Goal: Task Accomplishment & Management: Complete application form

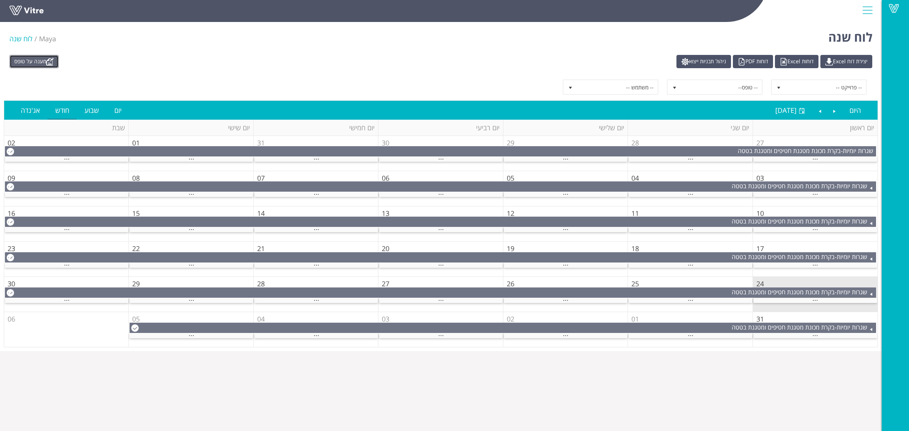
click at [27, 59] on link "מענה על טופס" at bounding box center [33, 61] width 49 height 13
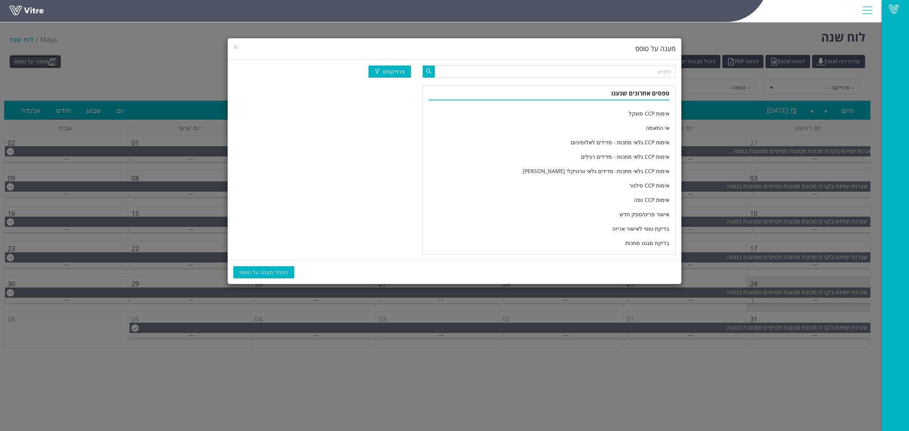
scroll to position [1262, 0]
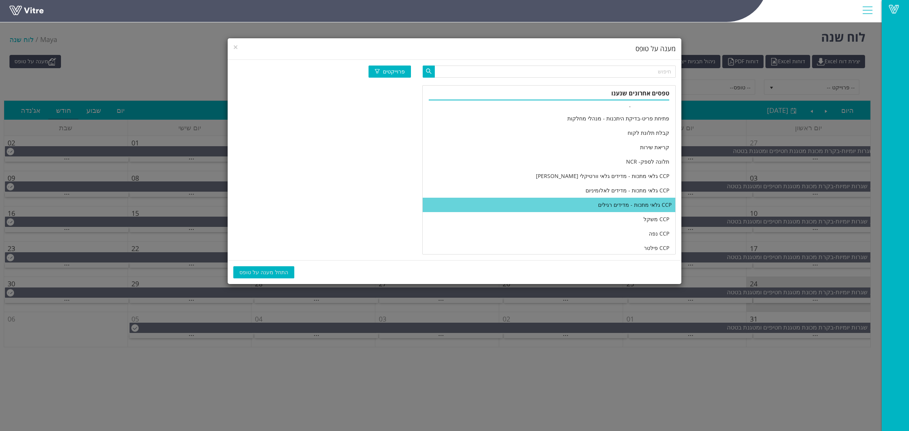
drag, startPoint x: 528, startPoint y: 207, endPoint x: 503, endPoint y: 220, distance: 28.8
click at [528, 206] on li "CCP גלאי מתכות - מדידים רגילים" at bounding box center [549, 205] width 253 height 14
click at [270, 273] on span "התחל מענה על טופס" at bounding box center [263, 272] width 49 height 8
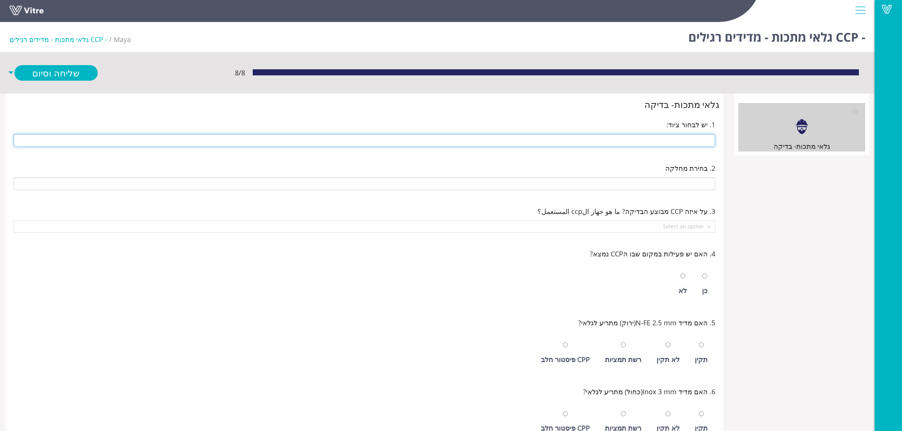
click at [476, 135] on input "text" at bounding box center [365, 140] width 702 height 13
type input "247 [PERSON_NAME]"
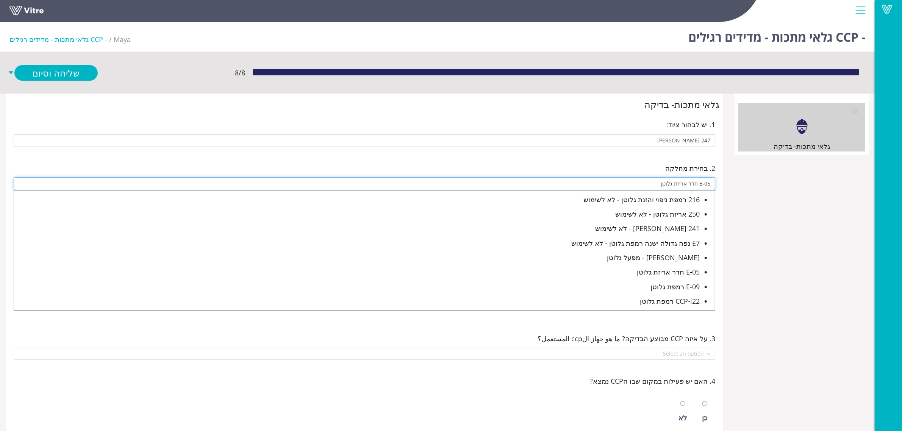
type input "E-05 חדר אריזת גלוטן"
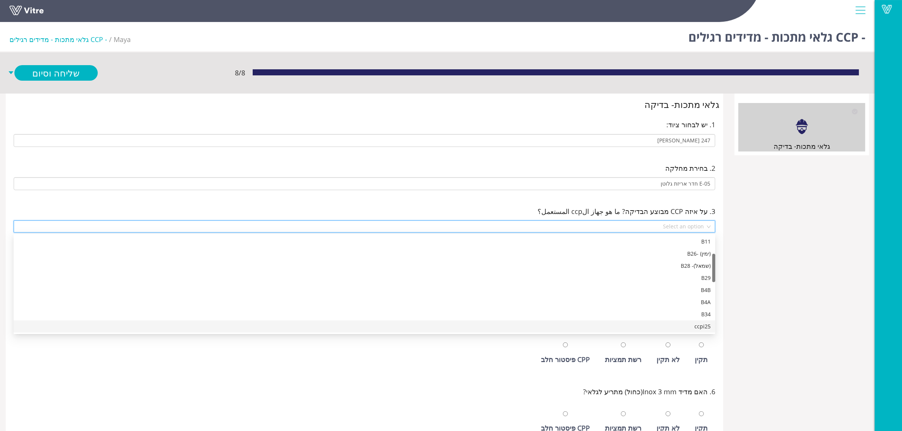
scroll to position [73, 0]
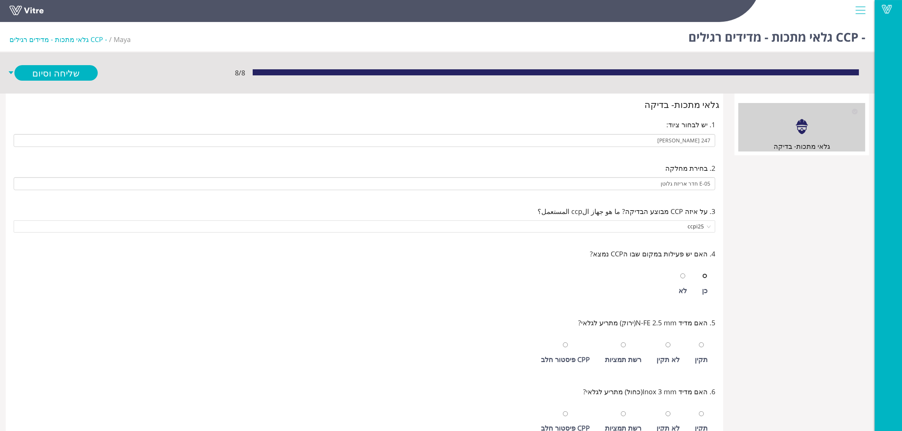
click at [702, 274] on input "radio" at bounding box center [704, 276] width 5 height 5
radio input "true"
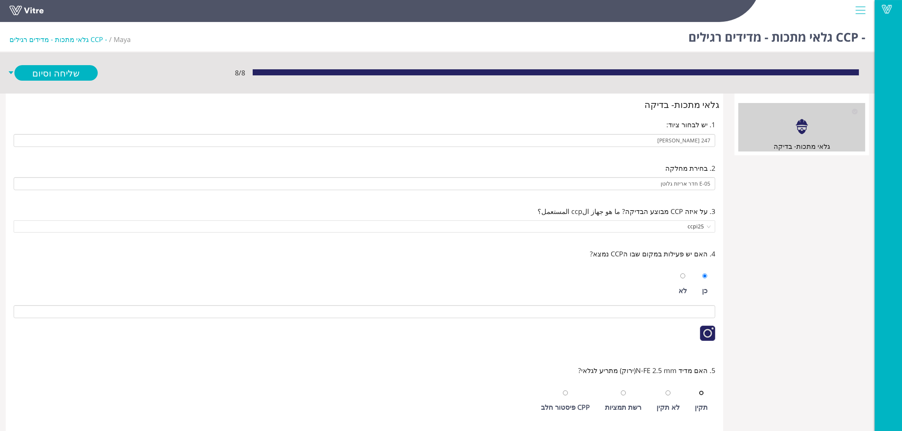
click at [699, 391] on input "radio" at bounding box center [701, 393] width 5 height 5
radio input "true"
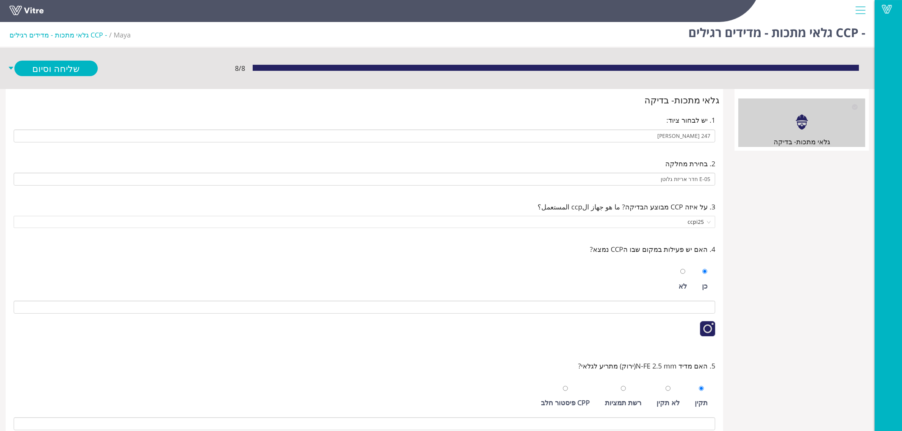
scroll to position [237, 0]
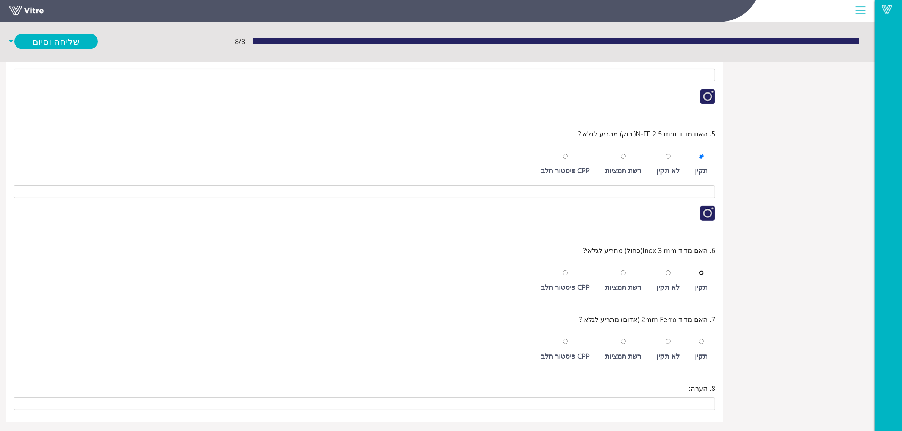
click at [699, 270] on input "radio" at bounding box center [701, 272] width 5 height 5
radio input "true"
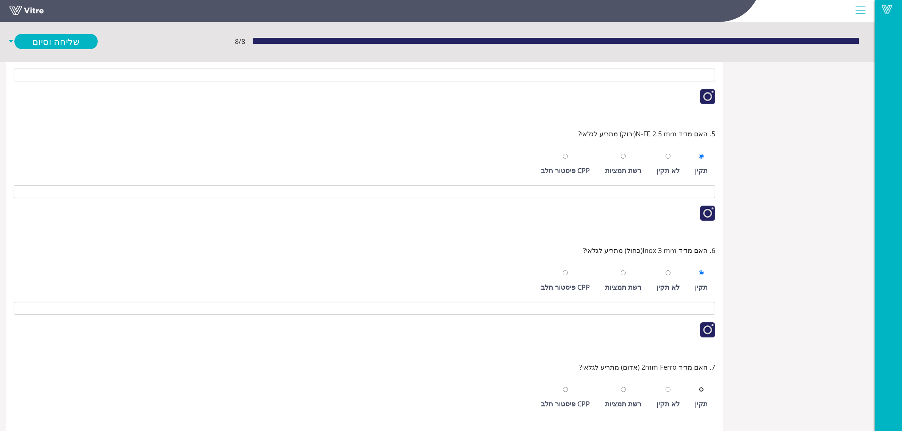
click at [699, 387] on input "radio" at bounding box center [701, 389] width 5 height 5
radio input "true"
click at [58, 59] on link "שלח ופתח חדש" at bounding box center [55, 58] width 83 height 16
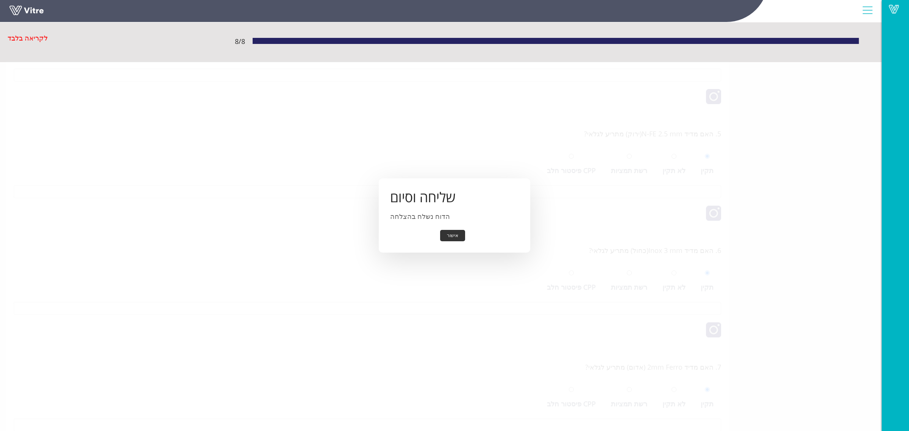
click at [453, 238] on button "אישור" at bounding box center [452, 236] width 25 height 12
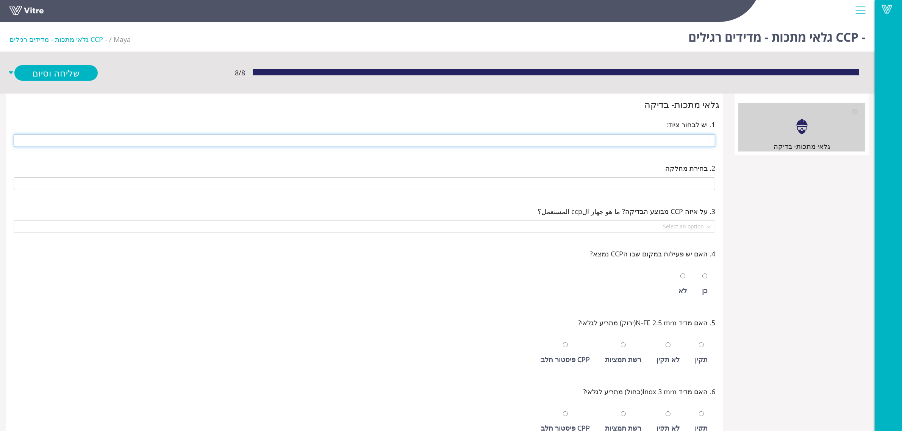
click at [647, 145] on input "text" at bounding box center [365, 140] width 702 height 13
type input "242 14 ראש - גלוטן"
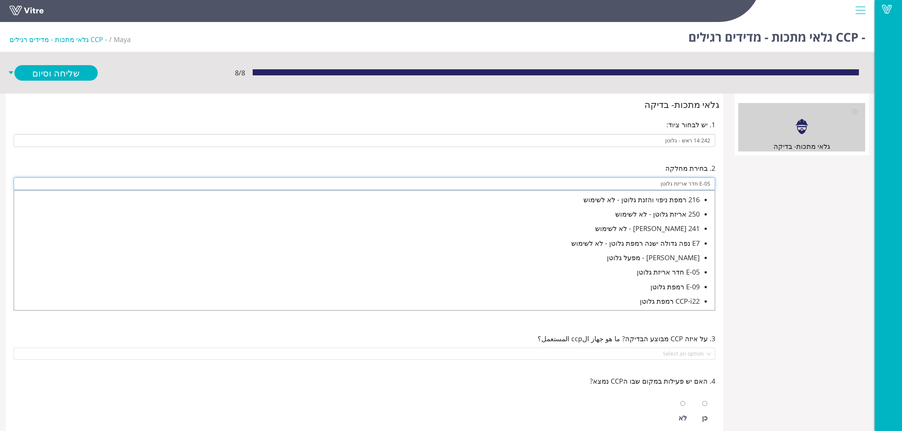
type input "E-05 חדר אריזת גלוטן"
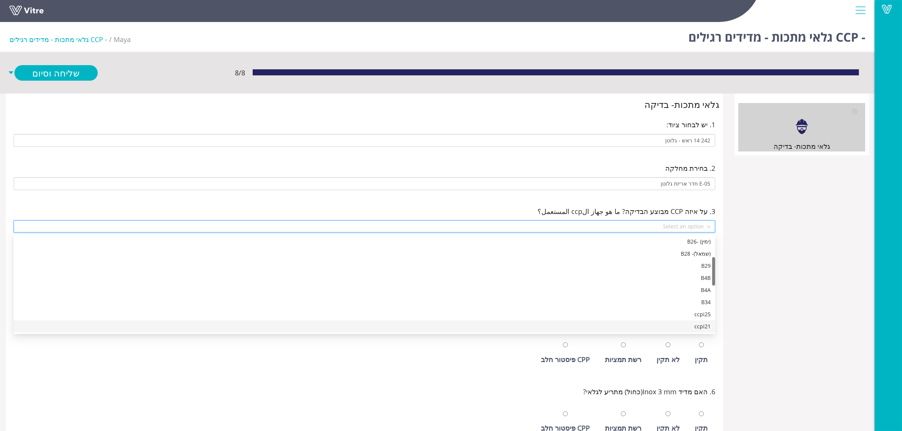
scroll to position [84, 0]
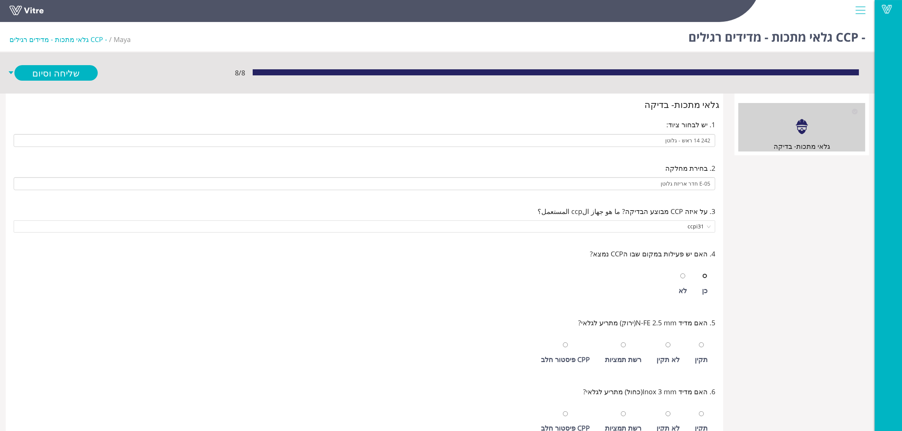
click at [702, 274] on input "radio" at bounding box center [704, 276] width 5 height 5
radio input "true"
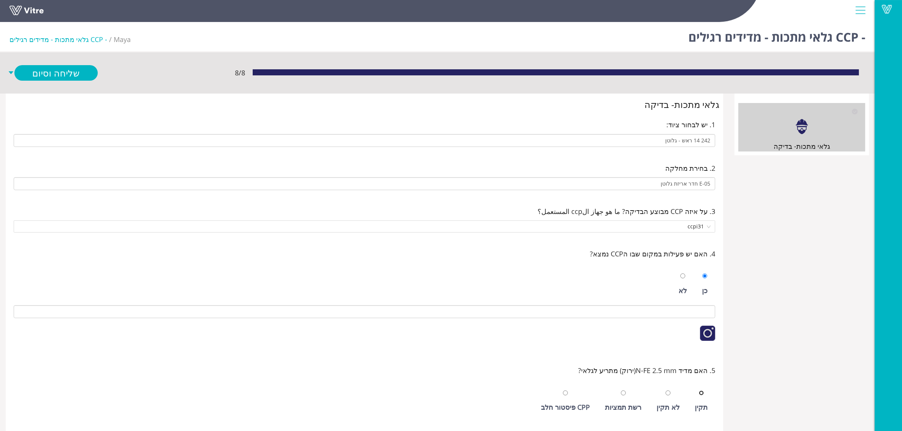
click at [699, 391] on input "radio" at bounding box center [701, 393] width 5 height 5
radio input "true"
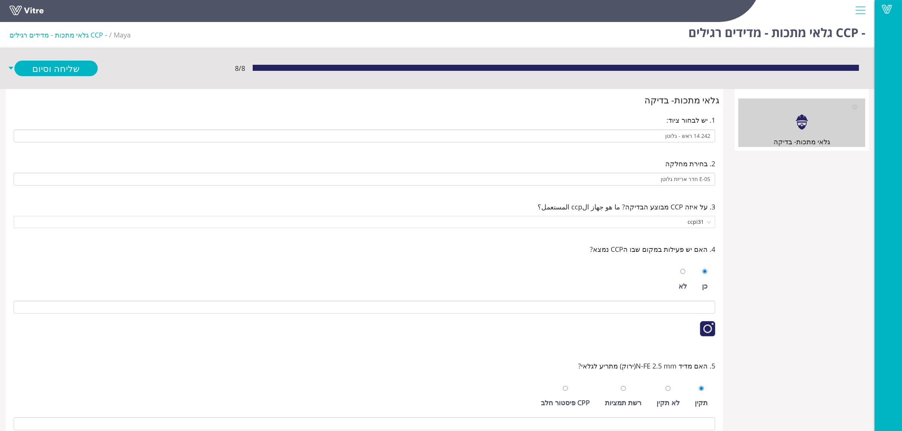
scroll to position [237, 0]
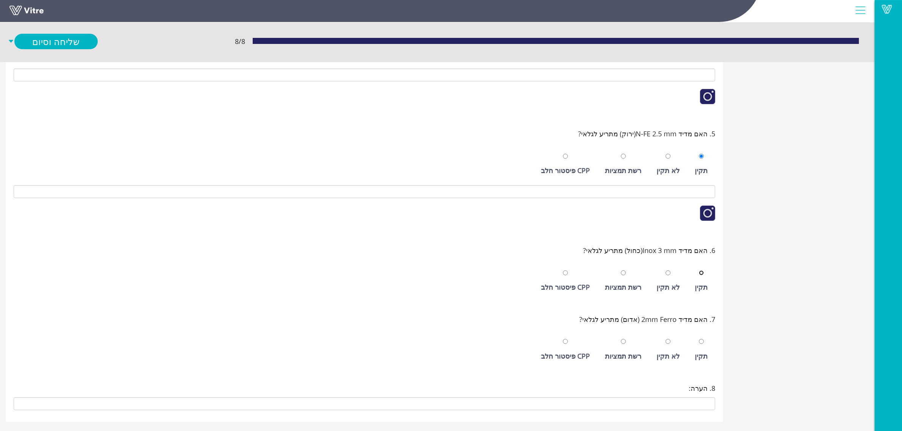
click at [699, 270] on input "radio" at bounding box center [701, 272] width 5 height 5
radio input "true"
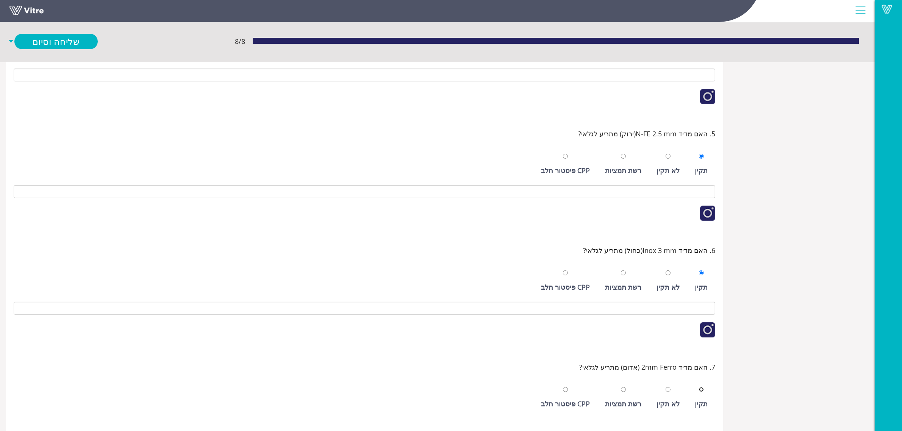
click at [699, 387] on input "radio" at bounding box center [701, 389] width 5 height 5
radio input "true"
click at [69, 41] on link "שליחה וסיום" at bounding box center [55, 42] width 83 height 16
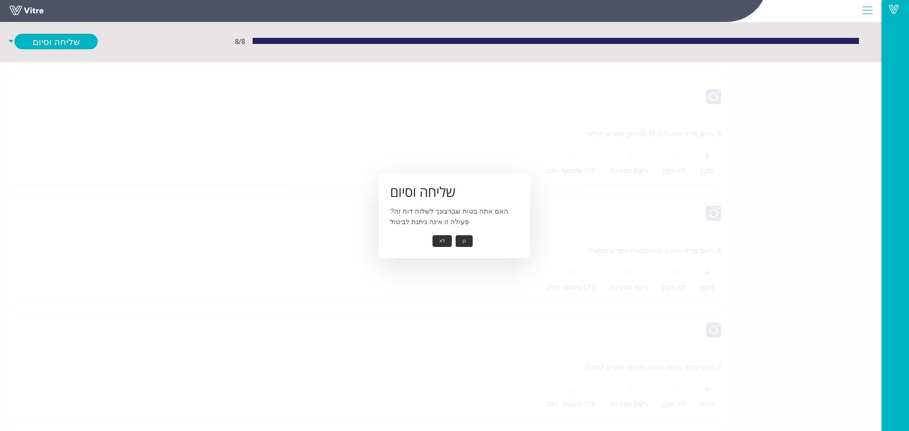
click at [462, 238] on button "כן" at bounding box center [464, 241] width 17 height 12
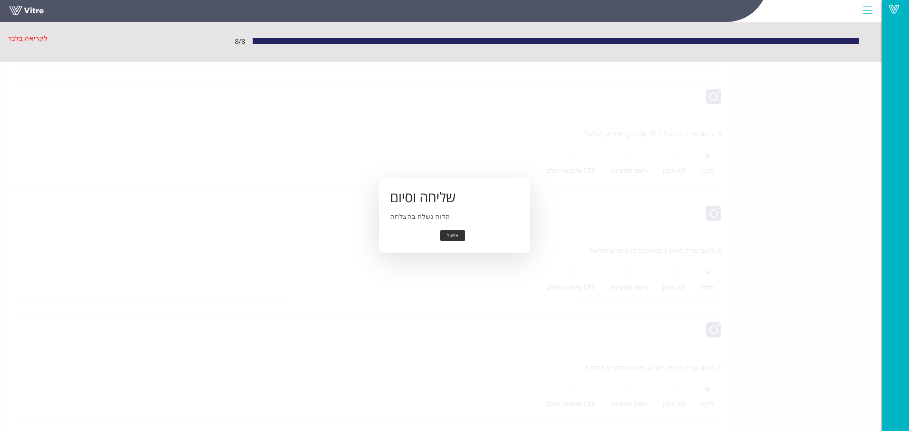
click at [458, 234] on button "אישור" at bounding box center [452, 236] width 25 height 12
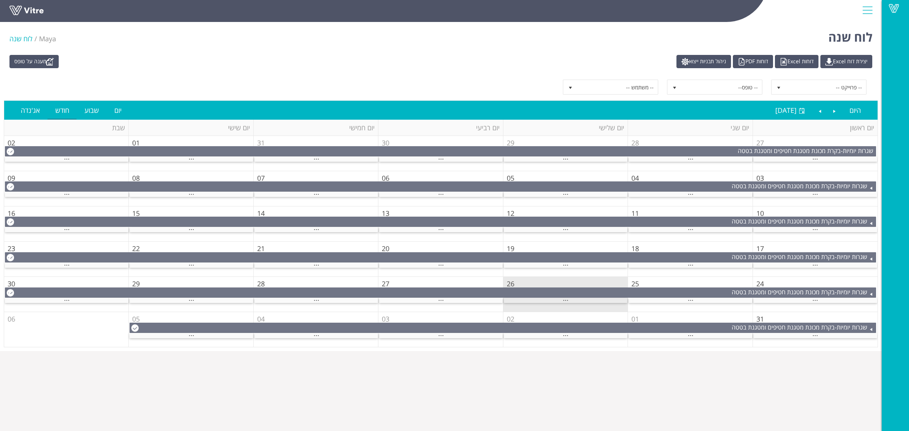
click at [563, 302] on span "..." at bounding box center [566, 298] width 6 height 8
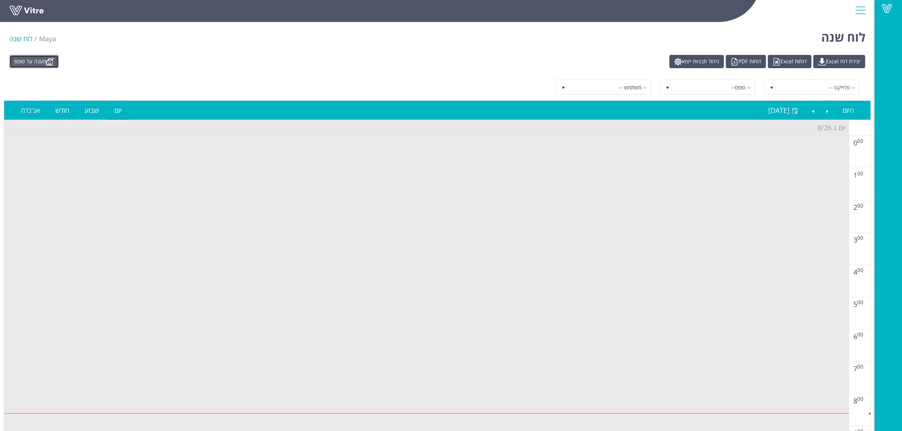
click at [32, 67] on link "מענה על טופס" at bounding box center [33, 61] width 49 height 13
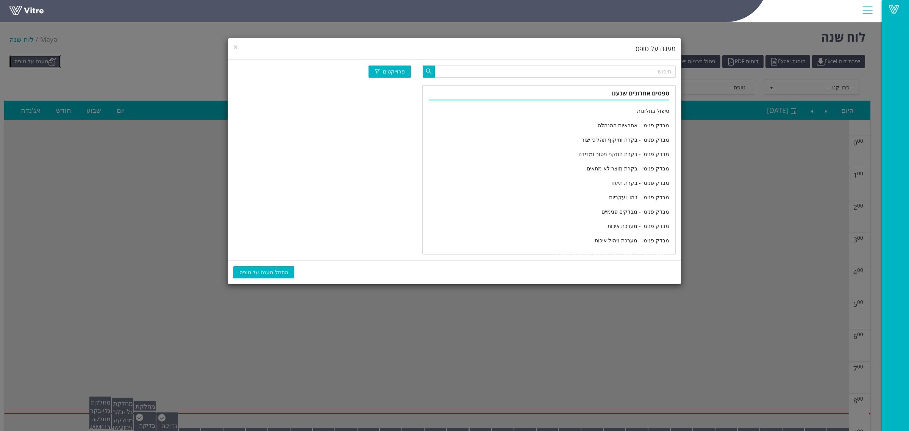
scroll to position [1262, 0]
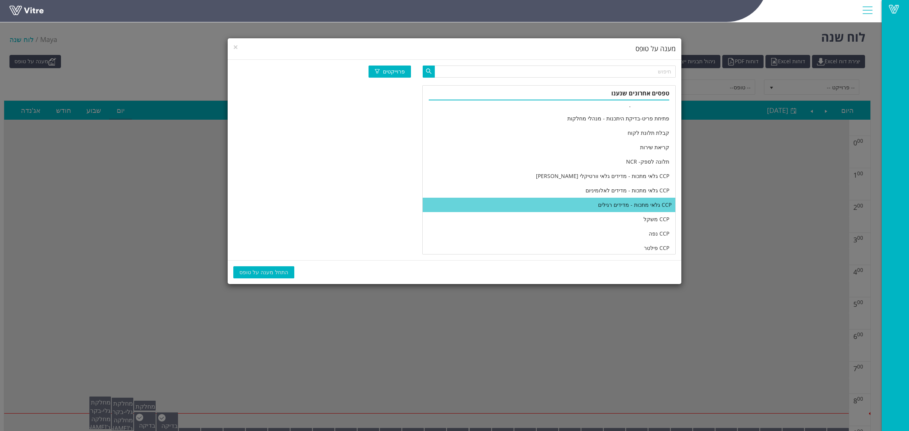
click at [534, 198] on li "CCP גלאי מתכות - מדידים רגילים" at bounding box center [549, 205] width 253 height 14
click at [256, 275] on span "התחל מענה על טופס" at bounding box center [263, 272] width 49 height 8
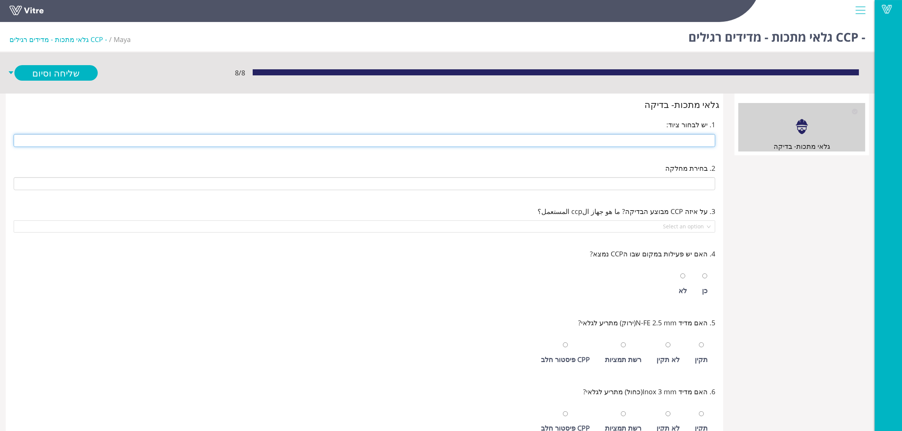
click at [663, 136] on input "text" at bounding box center [365, 140] width 702 height 13
type input "246 1/2 [PERSON_NAME]"
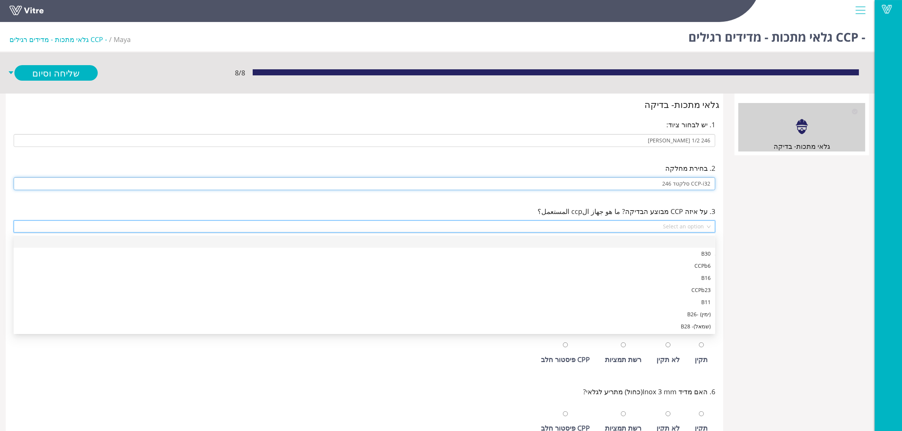
click at [650, 184] on input "CCP-i32 סלקטד 246" at bounding box center [365, 183] width 702 height 13
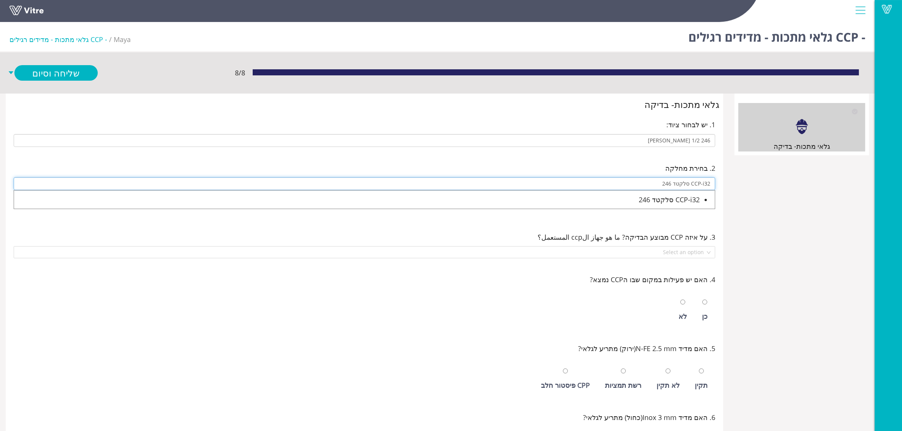
click at [650, 184] on input "CCP-i32 סלקטד 246" at bounding box center [365, 183] width 702 height 13
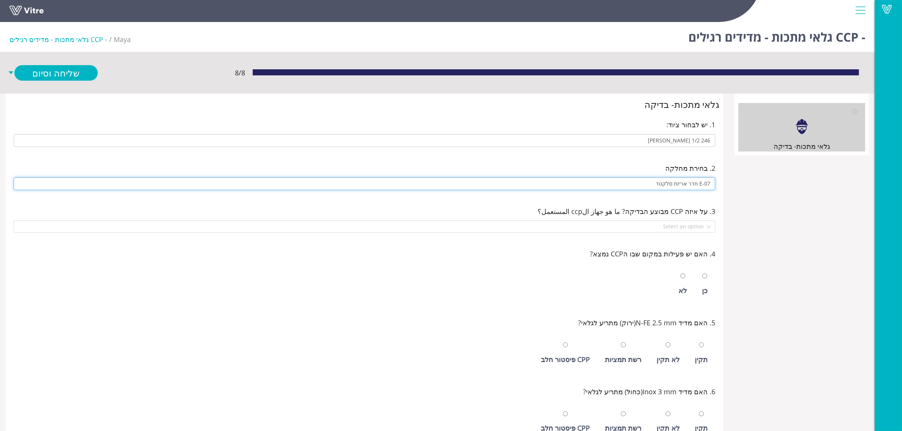
type input "E-07 חדר אריזת סלקטד"
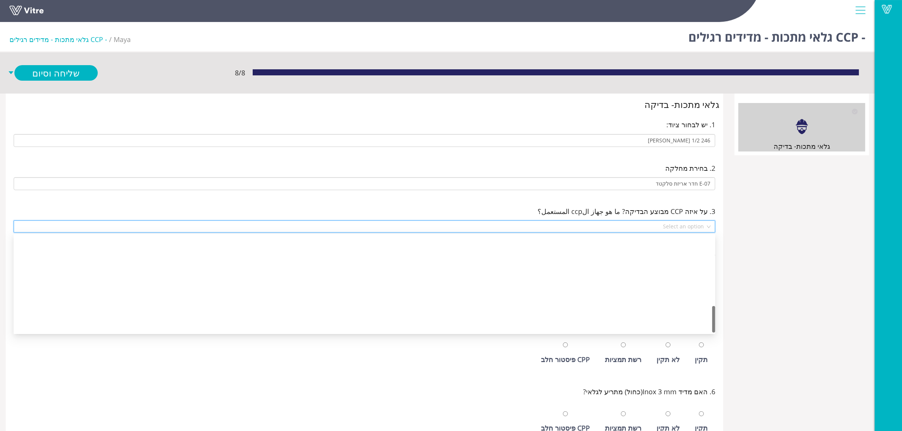
scroll to position [254, 0]
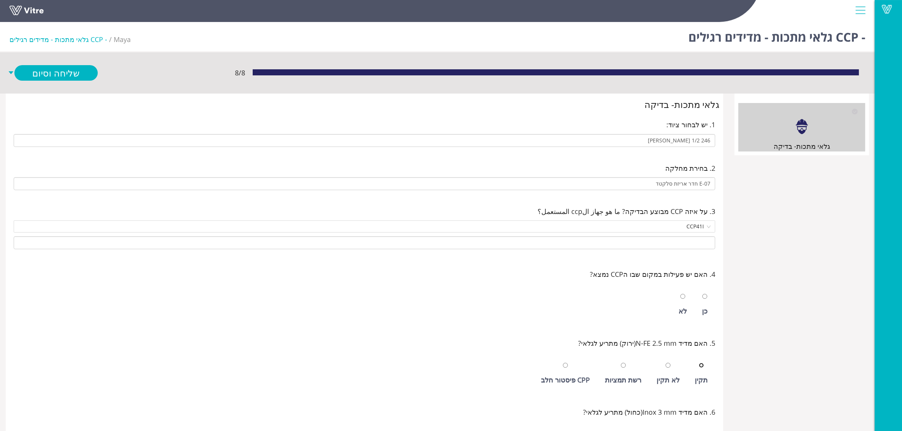
click at [699, 363] on input "radio" at bounding box center [701, 365] width 5 height 5
radio input "true"
click at [699, 307] on div "כן" at bounding box center [704, 304] width 13 height 35
radio input "true"
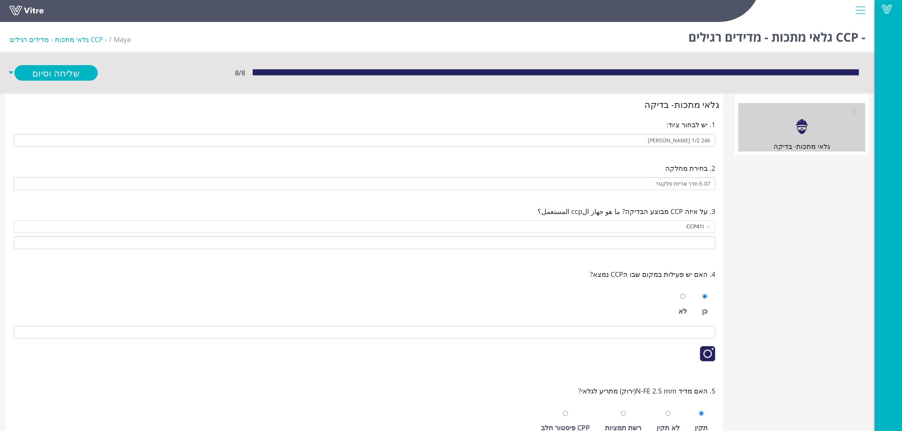
scroll to position [189, 0]
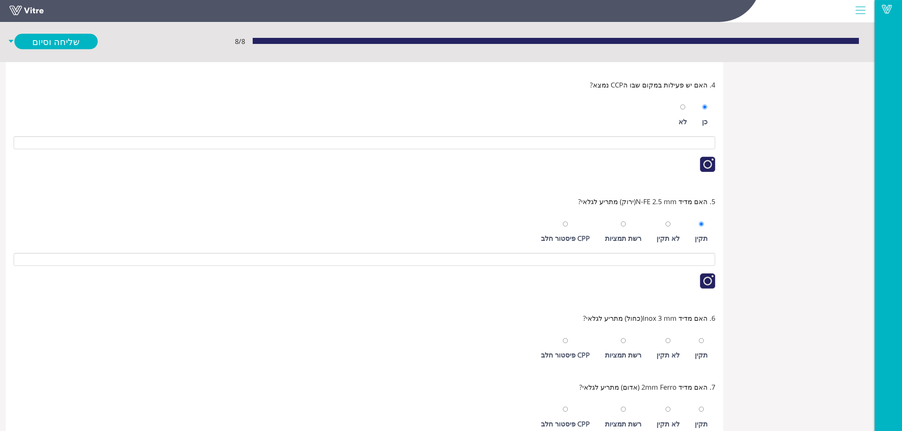
click at [709, 355] on div "תקין" at bounding box center [701, 348] width 20 height 35
radio input "true"
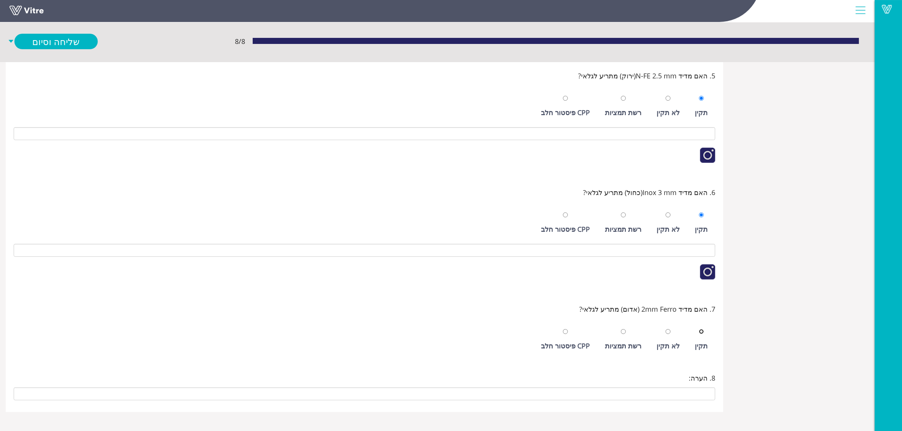
click at [702, 330] on input "radio" at bounding box center [701, 331] width 5 height 5
radio input "true"
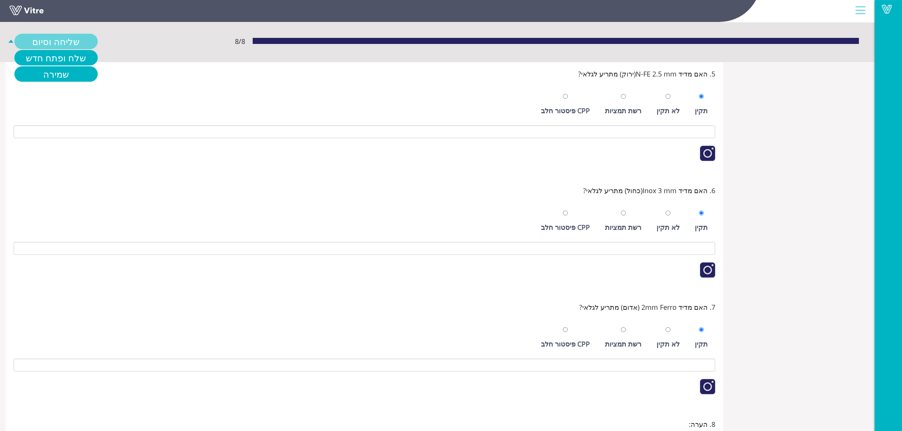
click at [44, 38] on link "שליחה וסיום" at bounding box center [55, 42] width 83 height 16
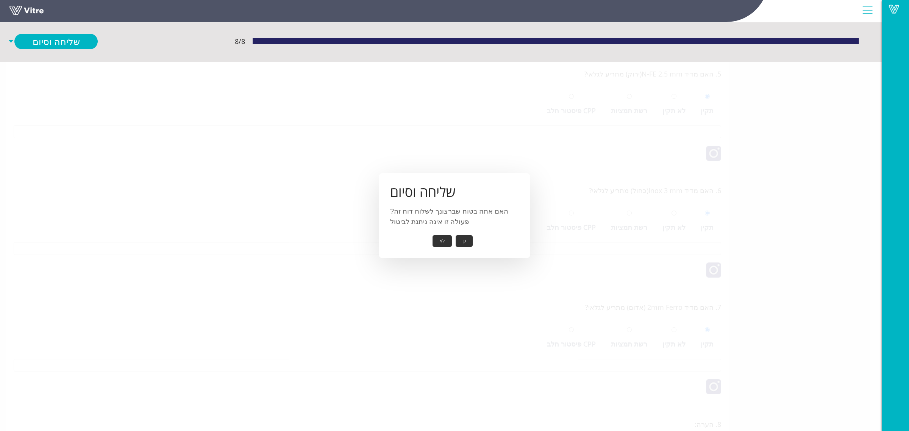
click at [460, 240] on button "כן" at bounding box center [464, 241] width 17 height 12
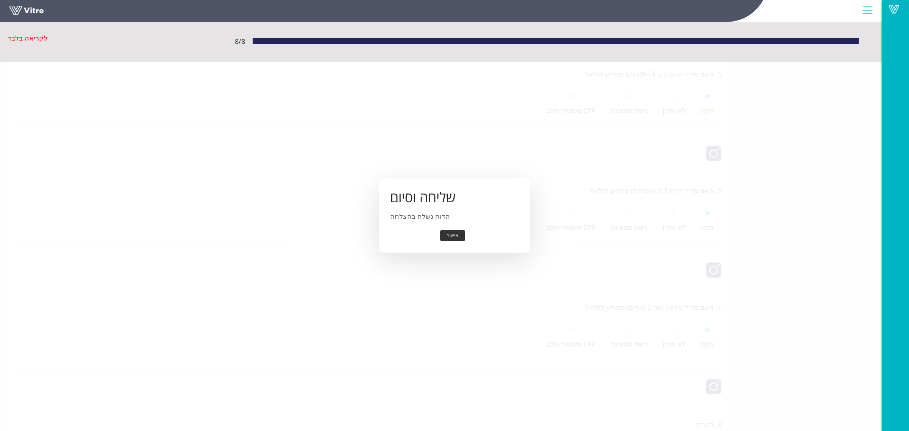
click at [445, 239] on button "אישור" at bounding box center [452, 236] width 25 height 12
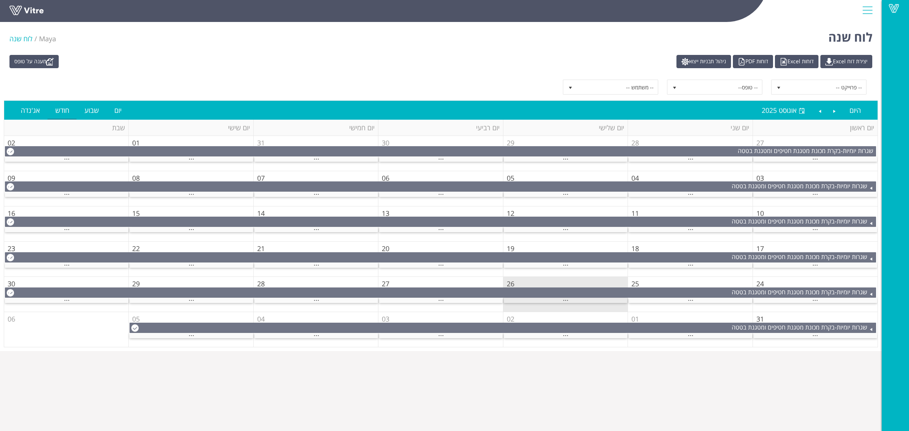
click at [561, 302] on div "..." at bounding box center [565, 300] width 123 height 5
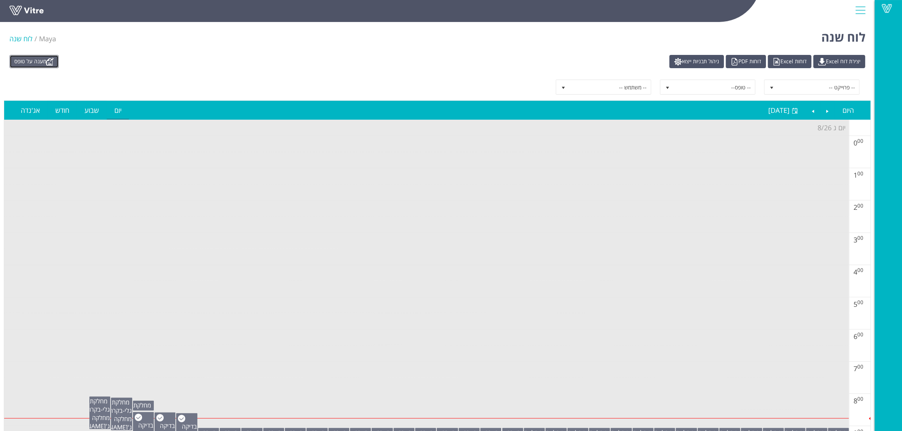
click at [47, 64] on link "מענה על טופס" at bounding box center [33, 61] width 49 height 13
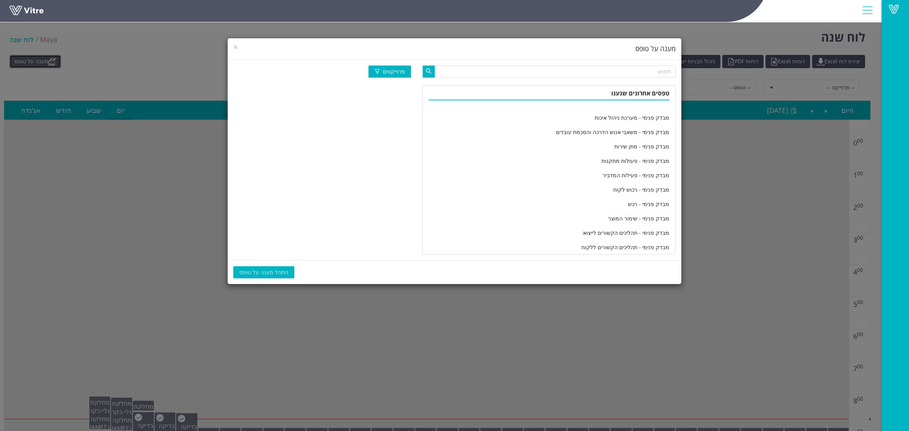
scroll to position [1262, 0]
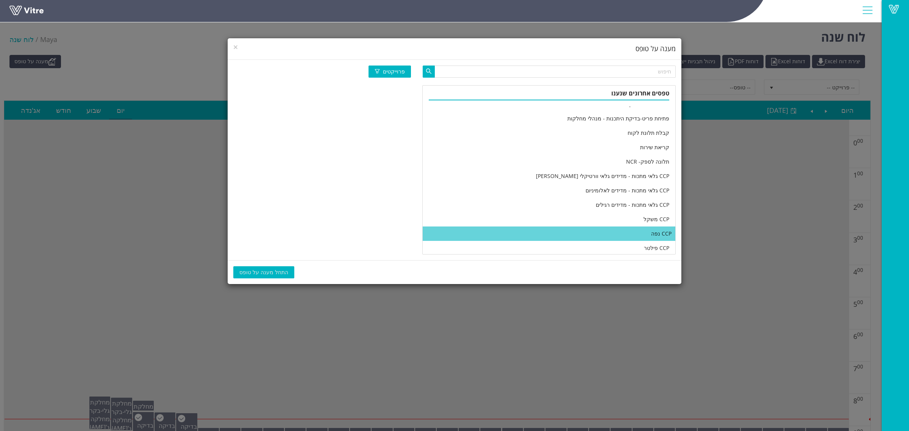
click at [558, 234] on li "CCP נפה" at bounding box center [549, 234] width 253 height 14
click at [259, 277] on button "התחל מענה על טופס" at bounding box center [263, 272] width 61 height 12
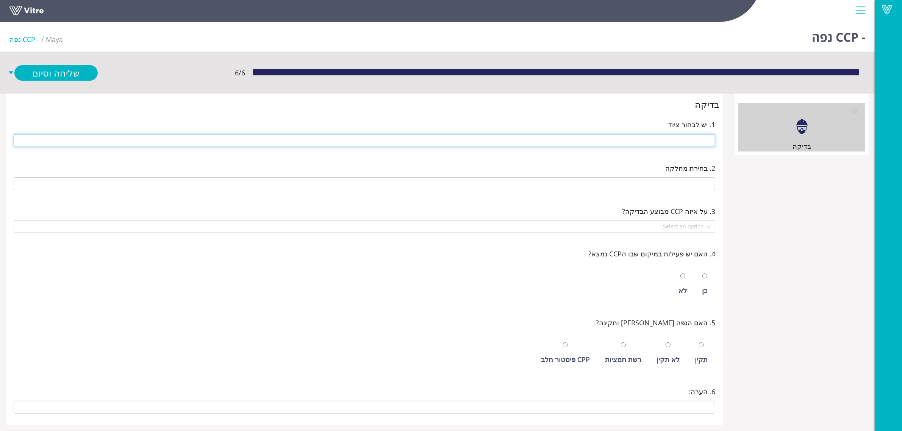
click at [604, 137] on input "text" at bounding box center [365, 140] width 702 height 13
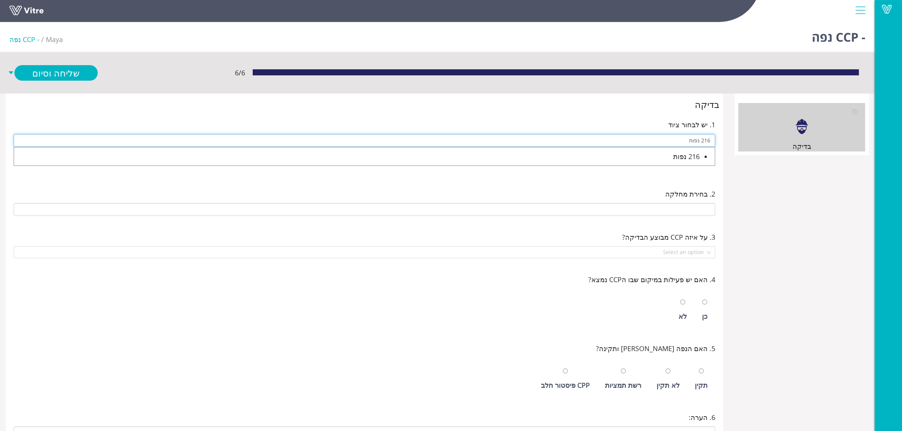
type input "216 נפות"
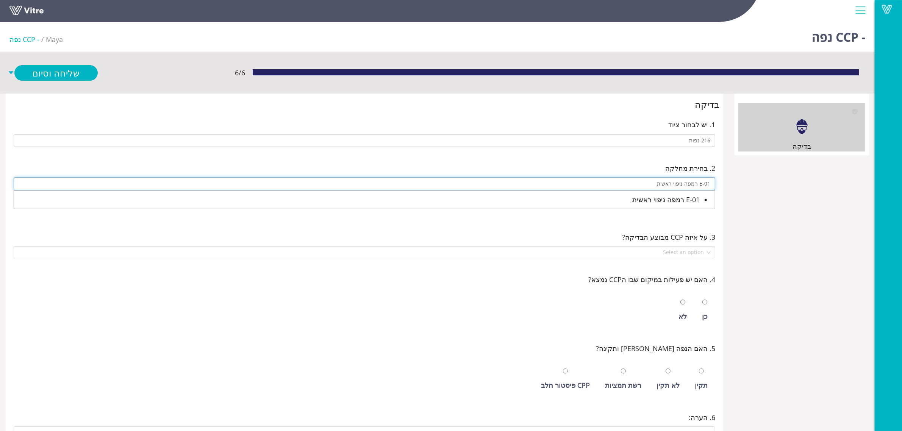
type input "E-01 רמפה ניפוי ראשית"
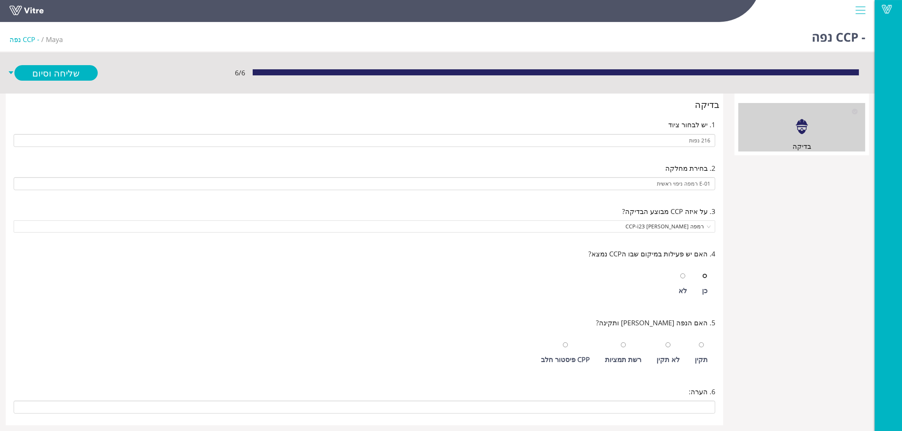
click at [702, 274] on input "radio" at bounding box center [704, 276] width 5 height 5
radio input "true"
click at [699, 342] on input "radio" at bounding box center [701, 344] width 5 height 5
radio input "true"
click at [57, 90] on link "שלח ופתח חדש" at bounding box center [55, 89] width 83 height 16
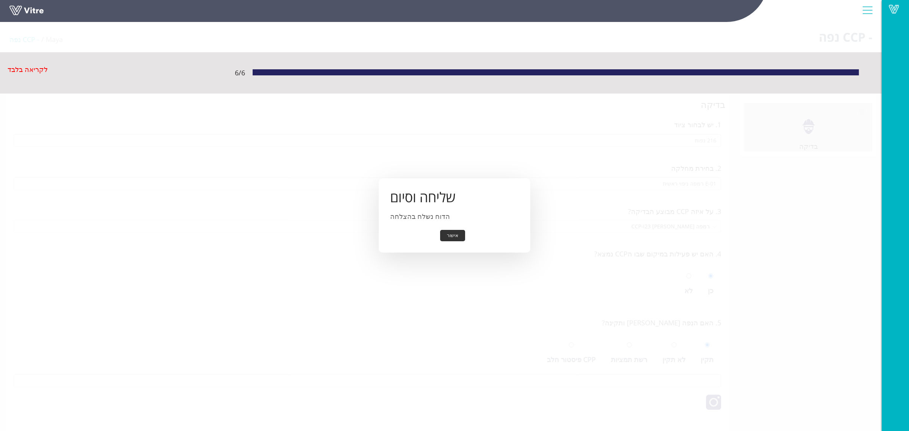
click at [452, 237] on button "אישור" at bounding box center [452, 236] width 25 height 12
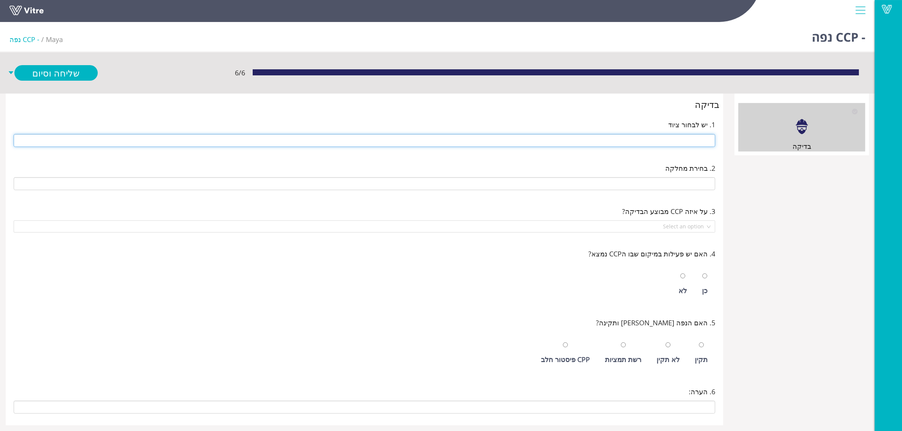
click at [662, 145] on input "text" at bounding box center [365, 140] width 702 height 13
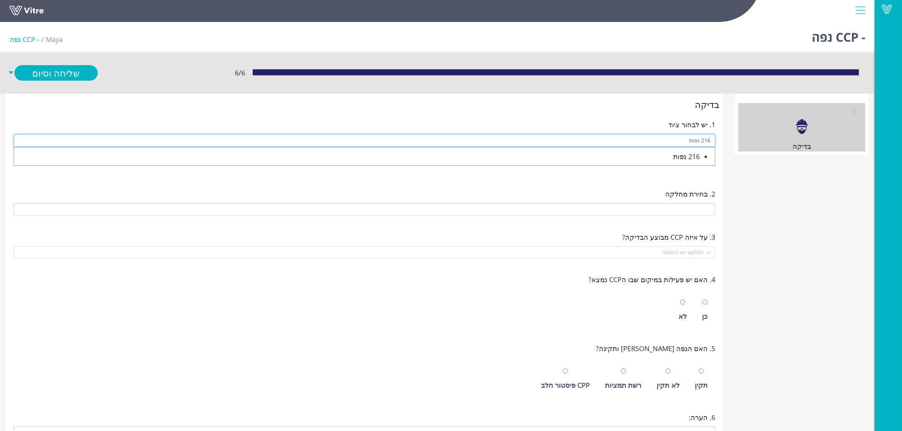
type input "216 נפות"
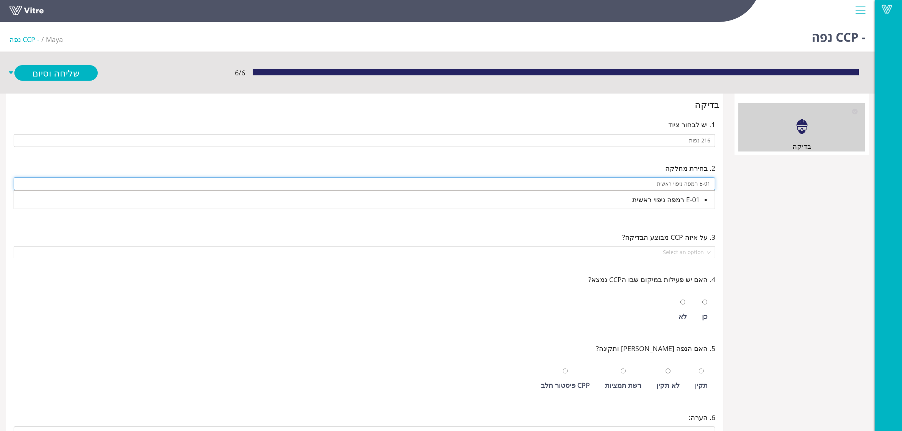
type input "E-01 רמפה ניפוי ראשית"
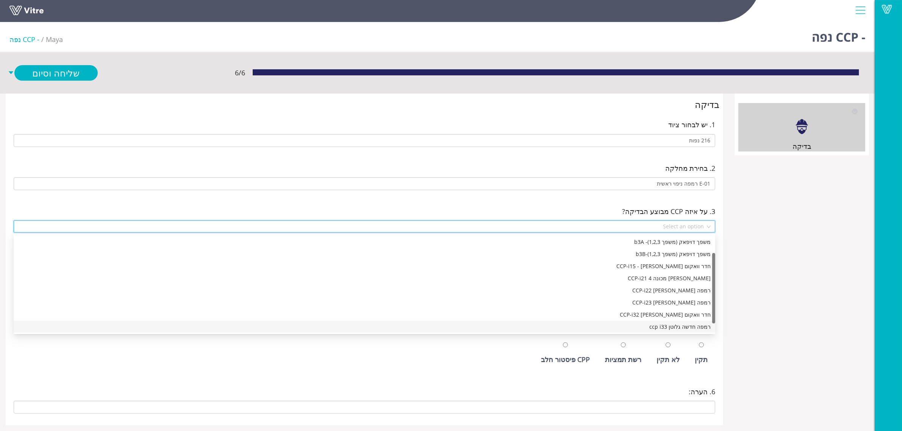
scroll to position [36, 0]
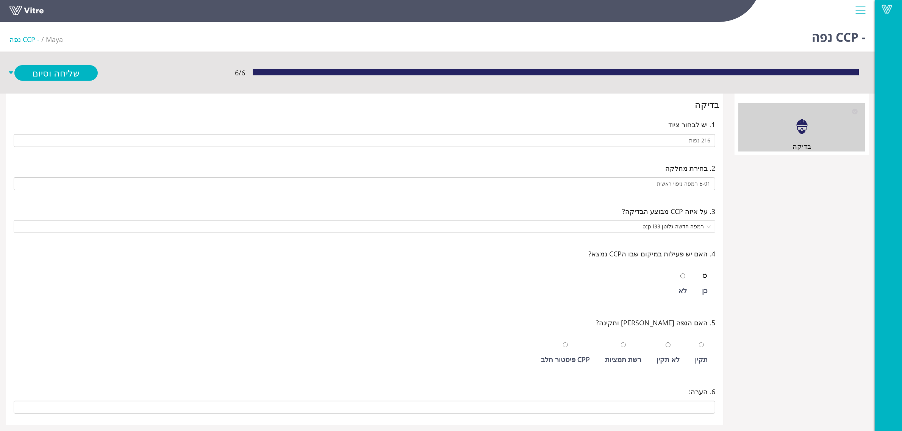
click at [702, 274] on input "radio" at bounding box center [704, 276] width 5 height 5
radio input "true"
click at [699, 342] on input "radio" at bounding box center [701, 344] width 5 height 5
radio input "true"
click at [68, 83] on link "שלח ופתח חדש" at bounding box center [55, 89] width 83 height 16
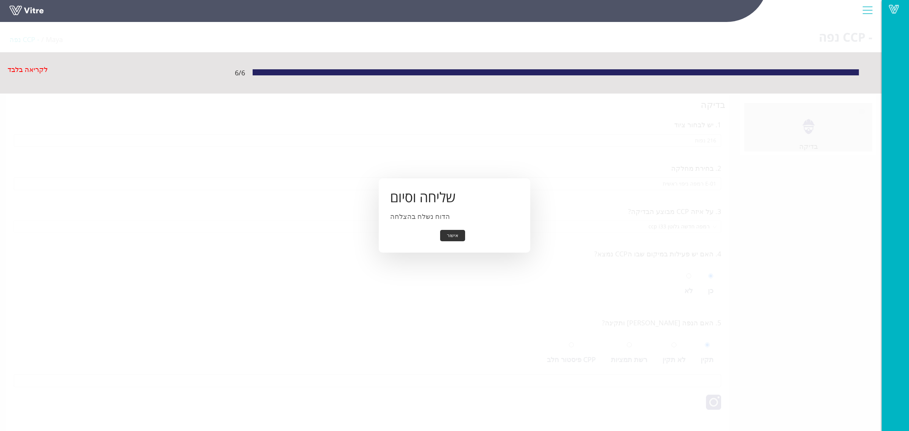
click at [450, 239] on button "אישור" at bounding box center [452, 236] width 25 height 12
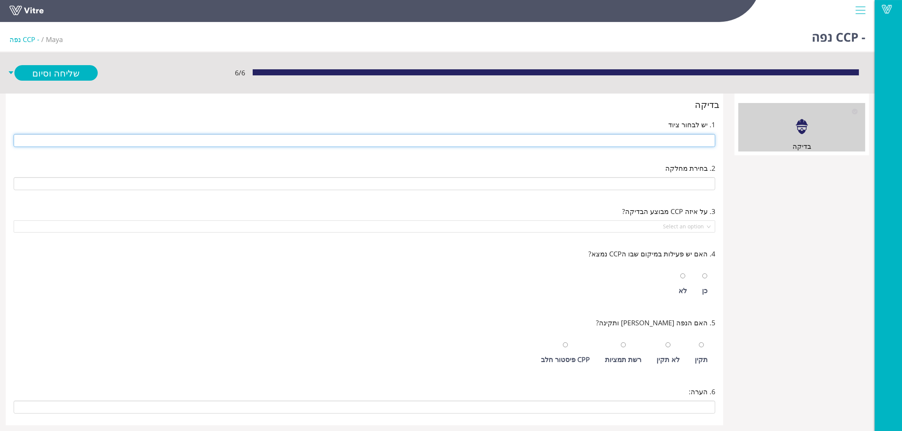
click at [684, 136] on input "text" at bounding box center [365, 140] width 702 height 13
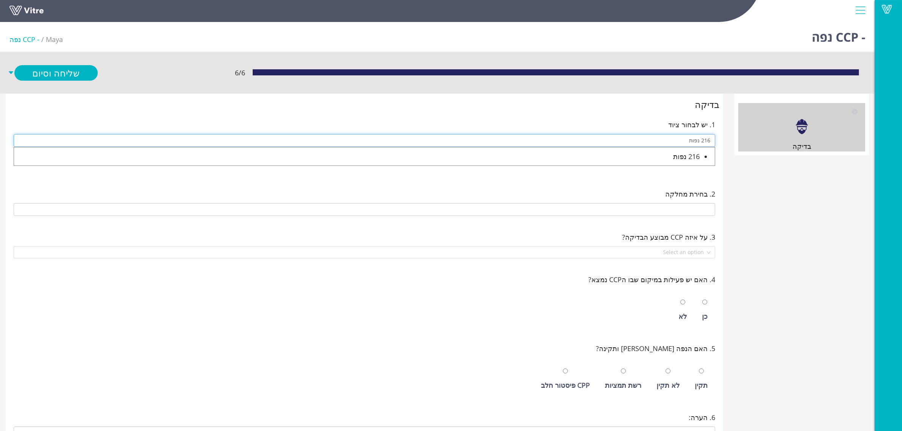
type input "216 נפות"
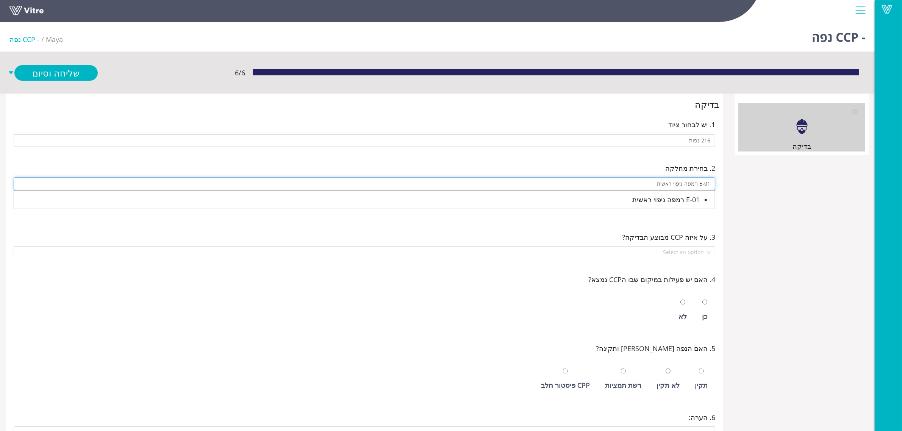
drag, startPoint x: 635, startPoint y: 186, endPoint x: 767, endPoint y: 167, distance: 133.5
click at [767, 167] on div "בדיקה בדיקה 1. יש לבחור ציוד 216 נפות 2. בחירת מחלקה E-01 רמפה ניפוי ראשית E-01…" at bounding box center [437, 273] width 875 height 358
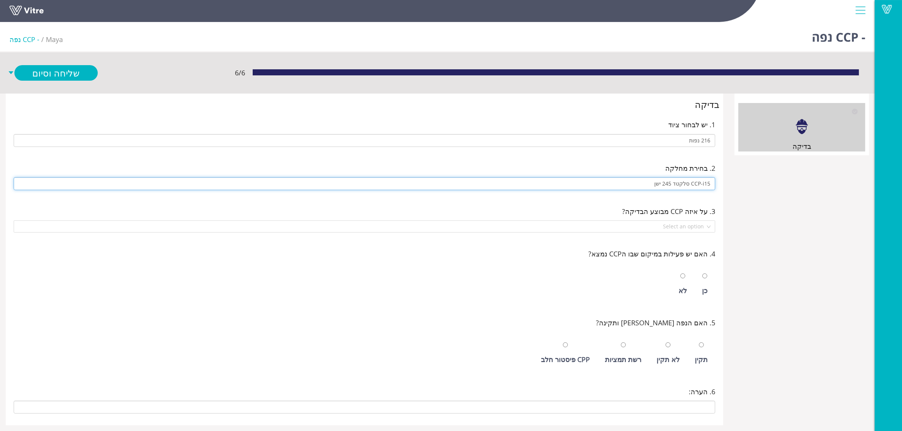
type input "CCP-i15 סלקטד 245 ישן"
click at [702, 274] on input "radio" at bounding box center [704, 276] width 5 height 5
radio input "true"
click at [699, 342] on input "radio" at bounding box center [701, 344] width 5 height 5
radio input "true"
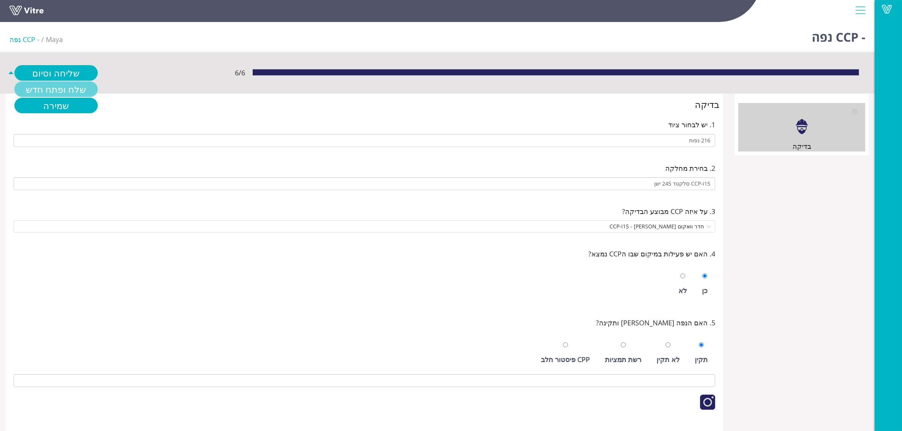
click at [53, 84] on link "שלח ופתח חדש" at bounding box center [55, 89] width 83 height 16
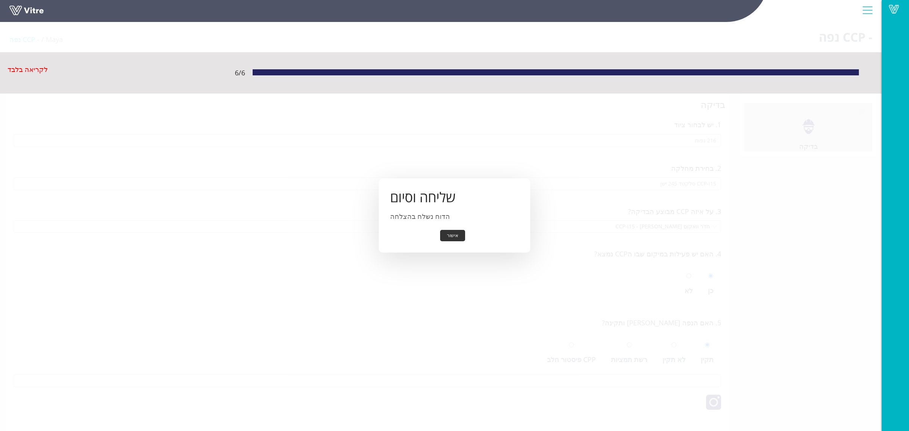
click at [455, 235] on button "אישור" at bounding box center [452, 236] width 25 height 12
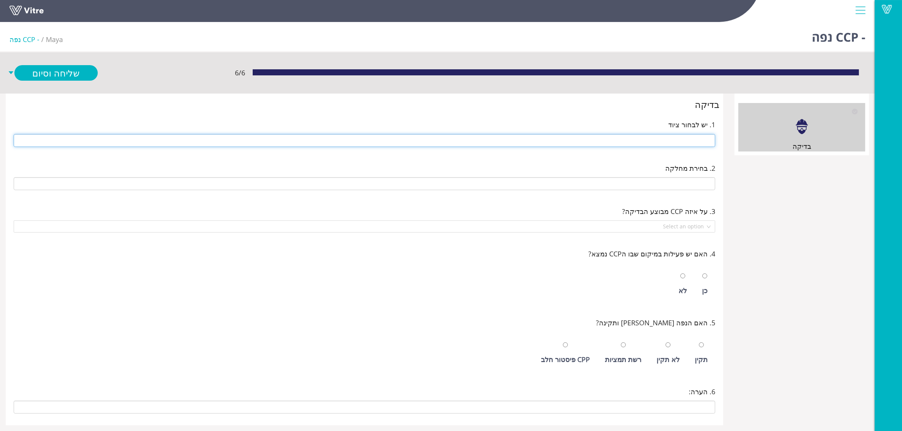
click at [586, 141] on input "text" at bounding box center [365, 140] width 702 height 13
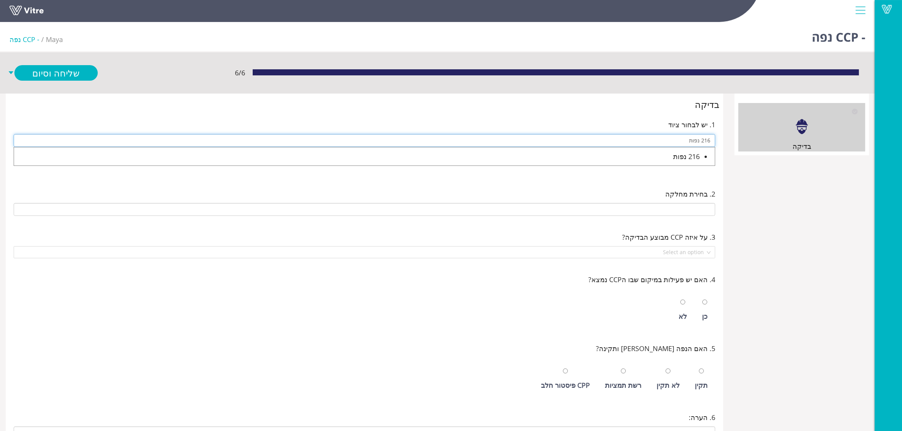
type input "216 נפות"
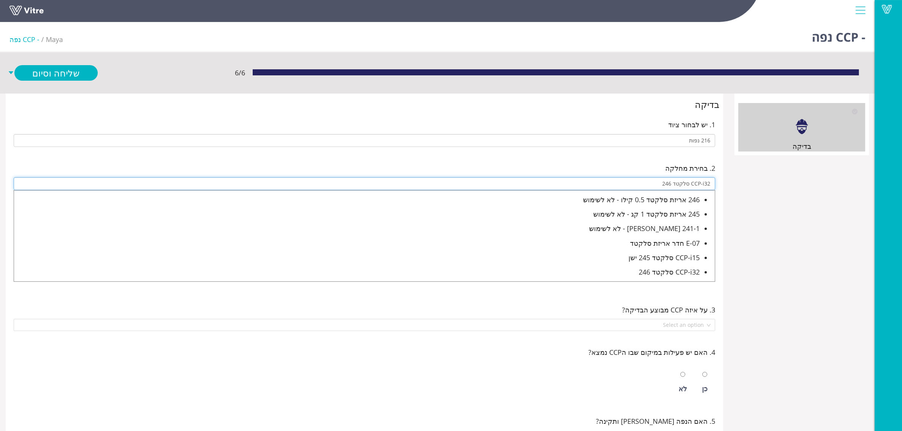
type input "CCP-i32 סלקטד 246"
click at [653, 271] on div "CCP-i32 סלקטד 246" at bounding box center [357, 272] width 686 height 11
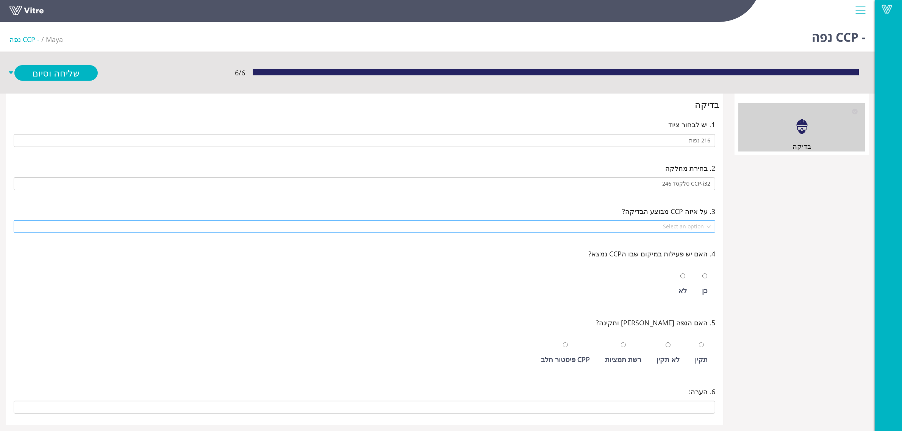
click at [675, 228] on input "search" at bounding box center [361, 226] width 687 height 11
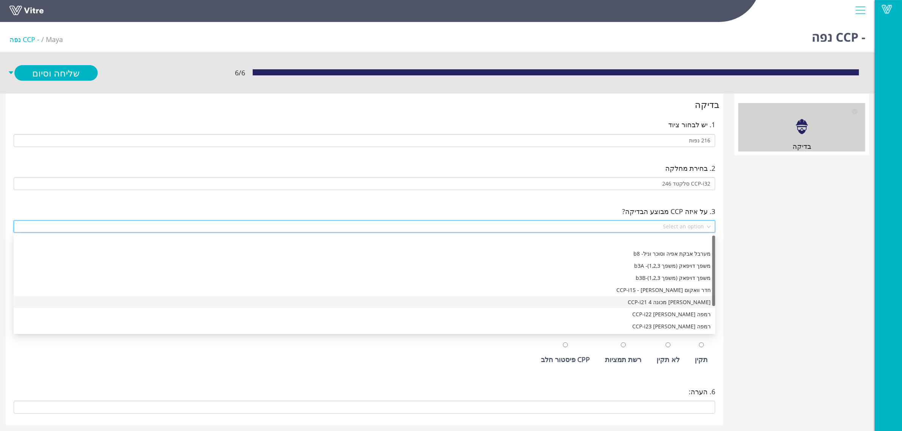
scroll to position [36, 0]
click at [680, 304] on div "חדר וואקום [PERSON_NAME] CCP-i32" at bounding box center [364, 302] width 692 height 8
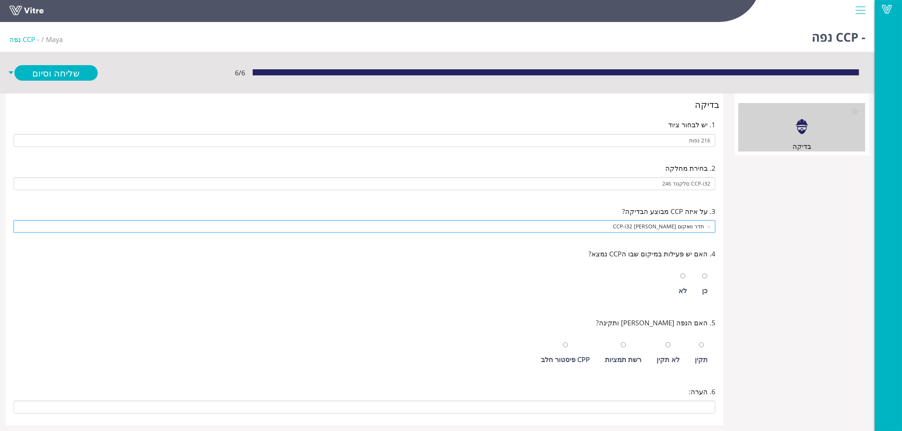
click at [705, 279] on div at bounding box center [704, 275] width 5 height 11
radio input "true"
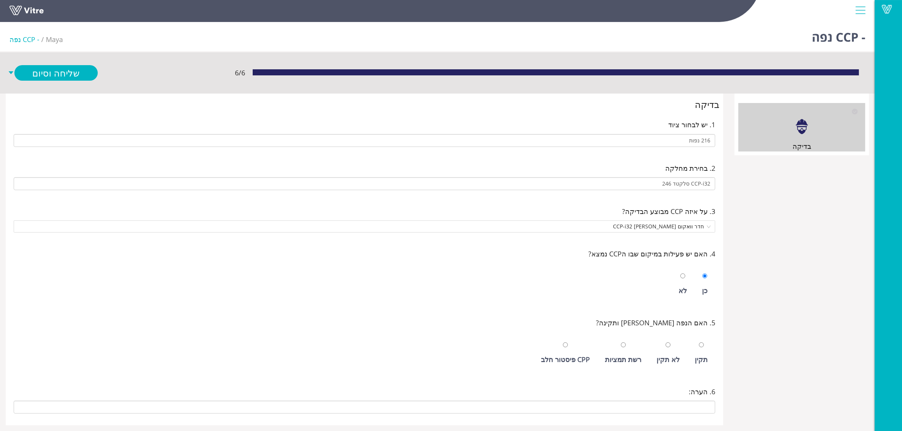
drag, startPoint x: 705, startPoint y: 351, endPoint x: 677, endPoint y: 343, distance: 29.4
click at [705, 350] on div "תקין" at bounding box center [701, 353] width 20 height 35
radio input "true"
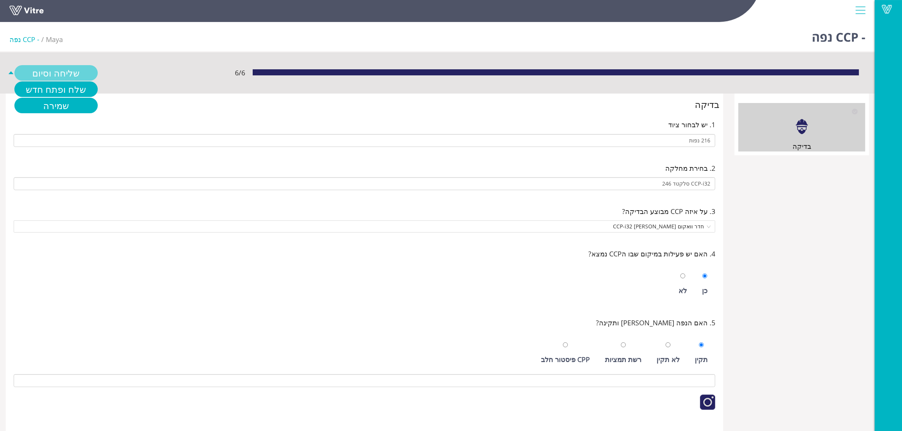
click at [59, 78] on link "שליחה וסיום" at bounding box center [55, 73] width 83 height 16
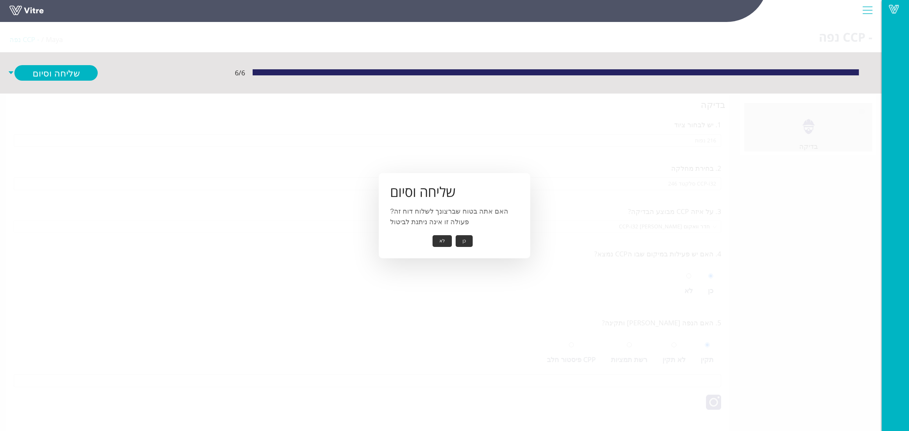
click at [458, 237] on button "כן" at bounding box center [464, 241] width 17 height 12
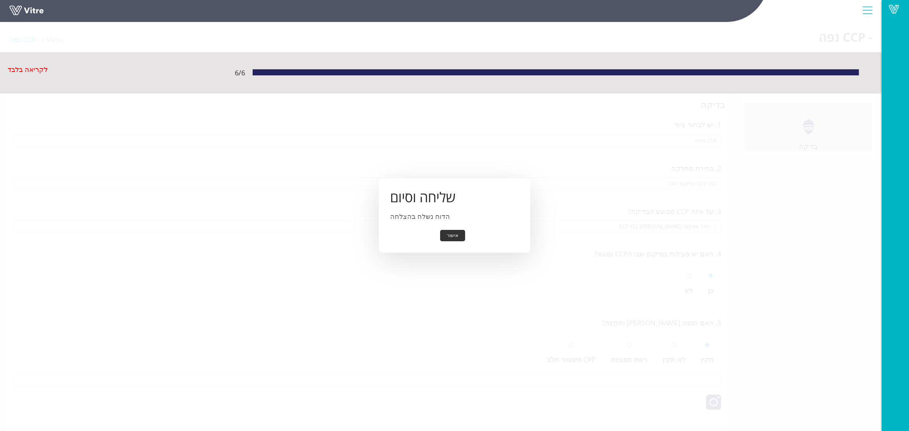
click at [453, 236] on button "אישור" at bounding box center [452, 236] width 25 height 12
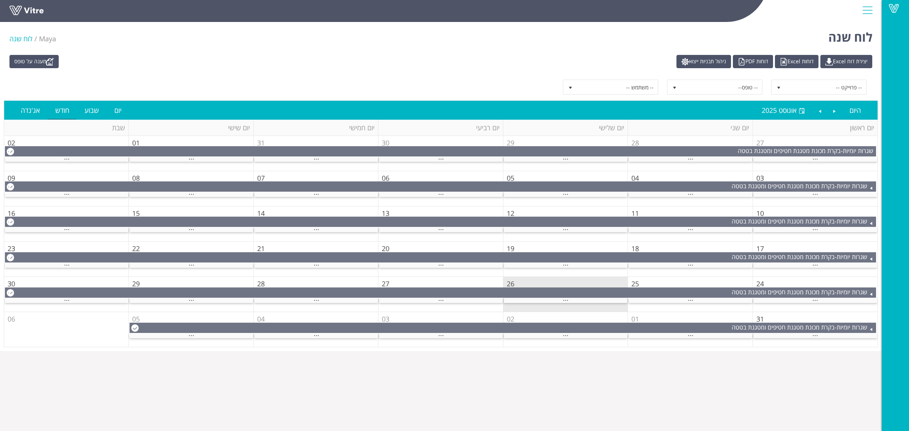
click at [566, 305] on td "26" at bounding box center [565, 294] width 125 height 35
click at [565, 300] on span "..." at bounding box center [566, 298] width 6 height 8
